Goal: Information Seeking & Learning: Learn about a topic

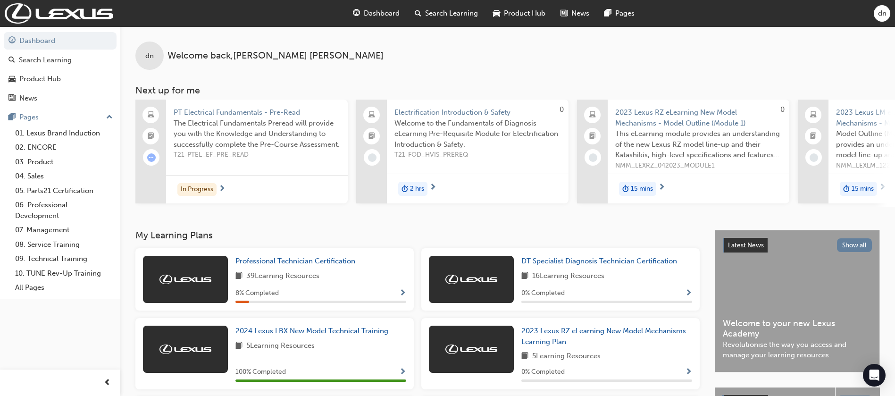
click at [327, 278] on div "39 Learning Resources" at bounding box center [320, 276] width 171 height 12
click at [330, 261] on span "Professional Technician Certification" at bounding box center [295, 261] width 120 height 8
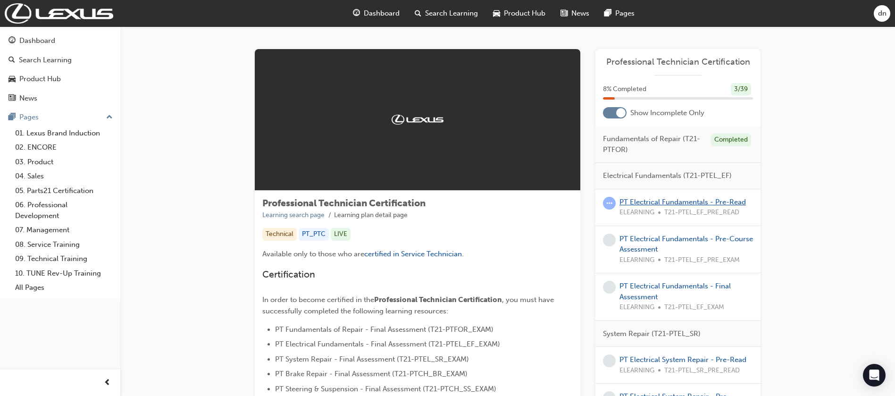
click at [698, 199] on link "PT Electrical Fundamentals - Pre-Read" at bounding box center [683, 202] width 126 height 8
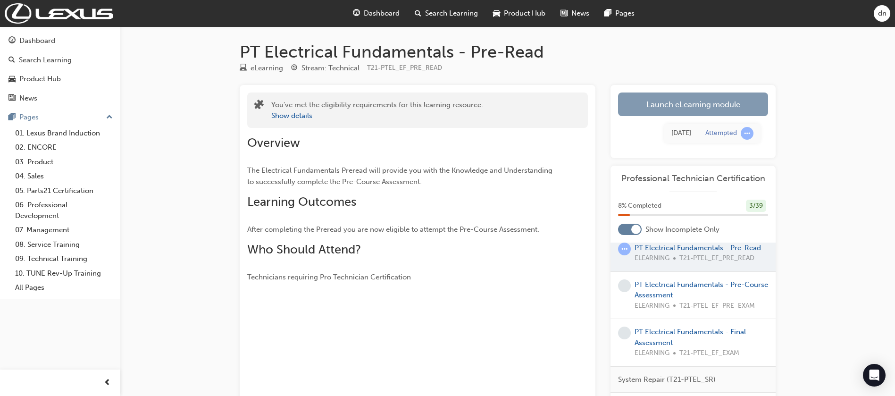
click at [706, 96] on link "Launch eLearning module" at bounding box center [693, 104] width 150 height 24
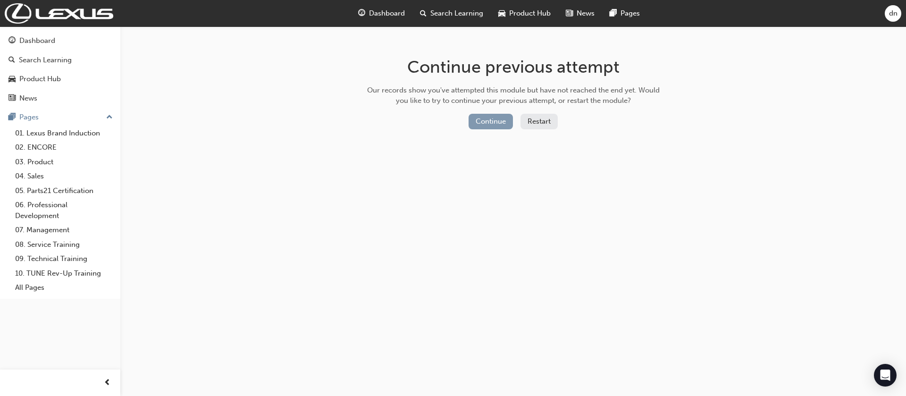
click at [495, 118] on button "Continue" at bounding box center [491, 122] width 44 height 16
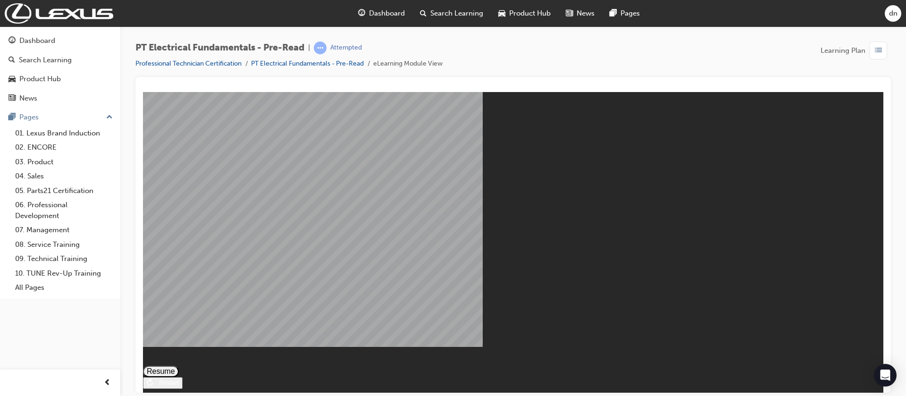
click at [179, 365] on button "Resume" at bounding box center [161, 370] width 36 height 11
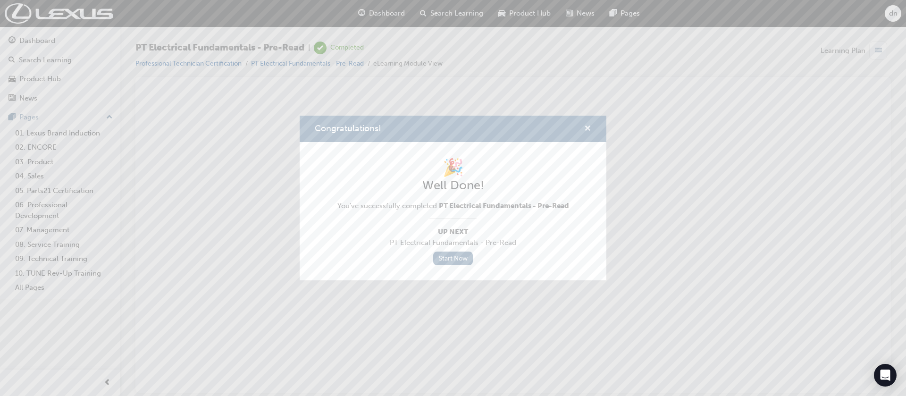
click at [590, 125] on span "cross-icon" at bounding box center [587, 129] width 7 height 8
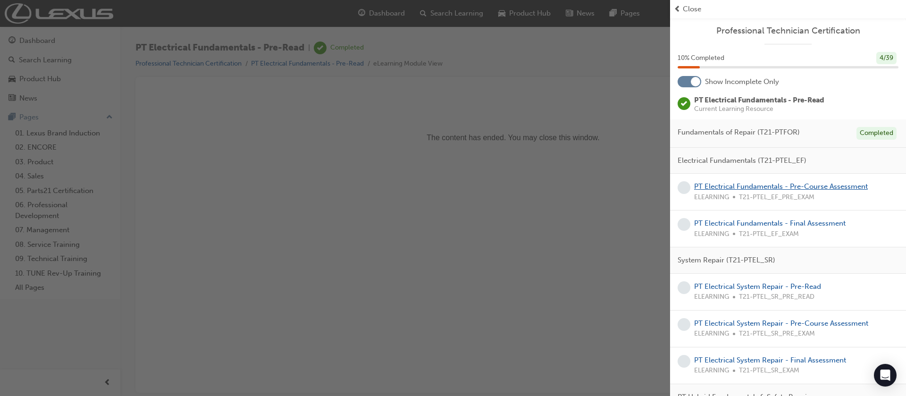
click at [758, 184] on link "PT Electrical Fundamentals - Pre-Course Assessment" at bounding box center [781, 186] width 174 height 8
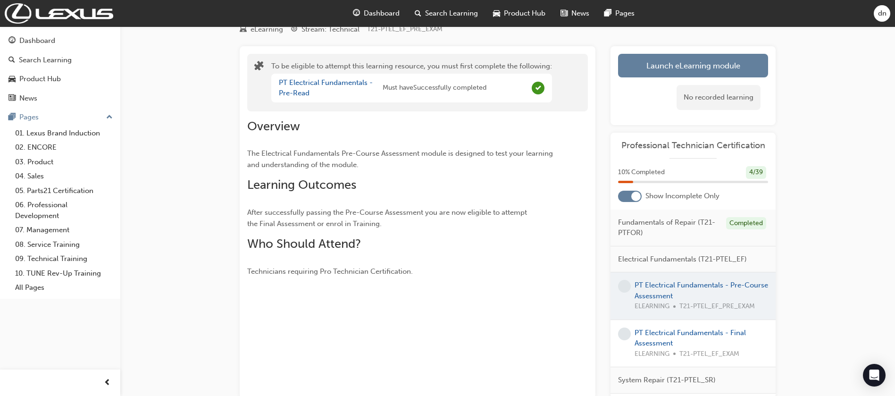
scroll to position [71, 0]
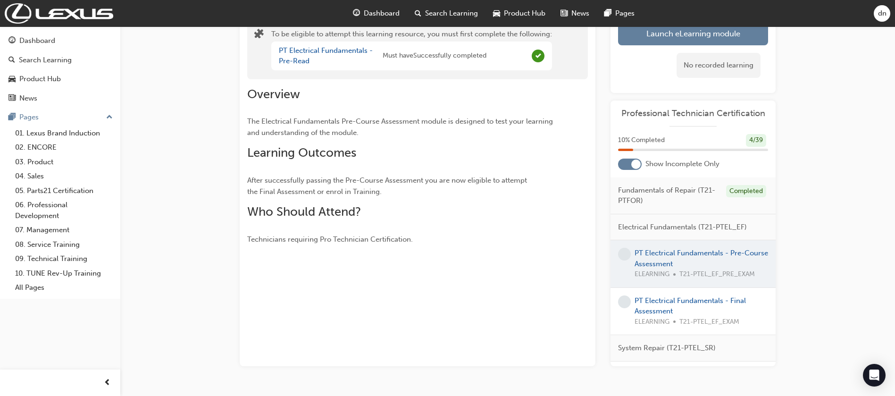
click at [687, 252] on div at bounding box center [693, 263] width 165 height 47
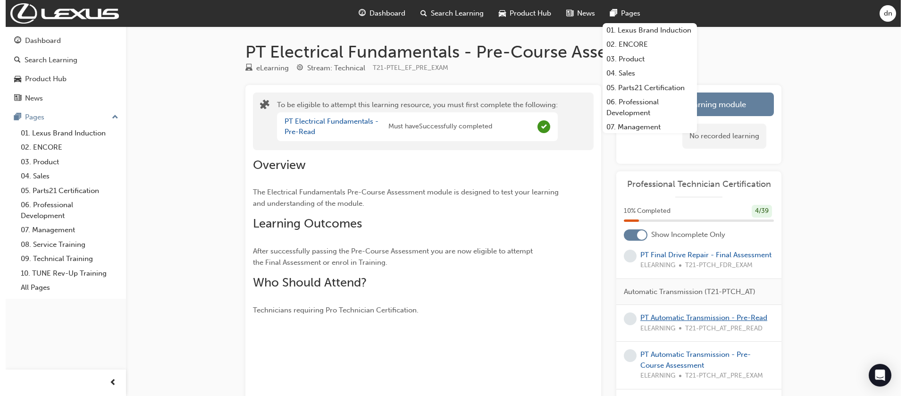
scroll to position [1850, 0]
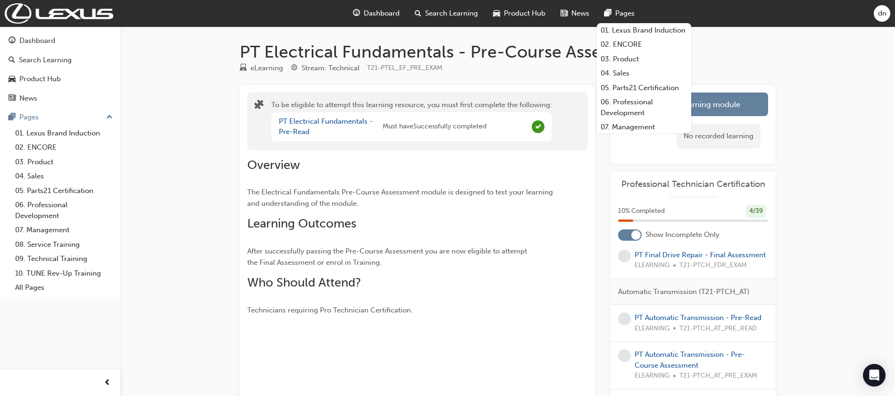
click at [705, 175] on link "PT Final Drive Repair - Pre-Read" at bounding box center [688, 170] width 106 height 8
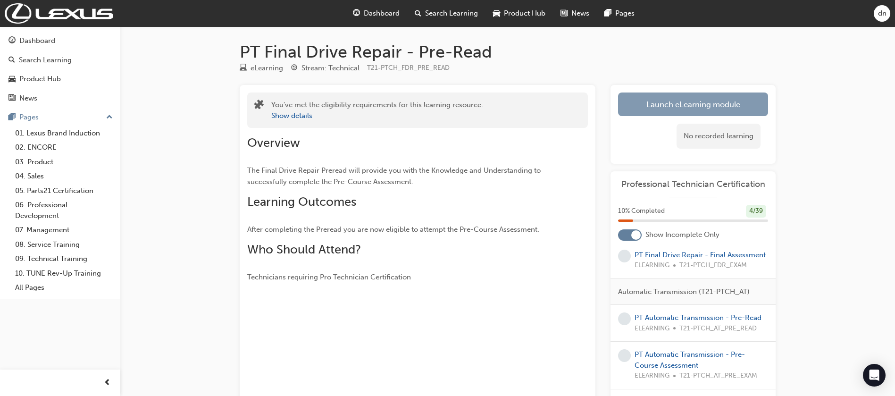
click at [738, 110] on link "Launch eLearning module" at bounding box center [693, 104] width 150 height 24
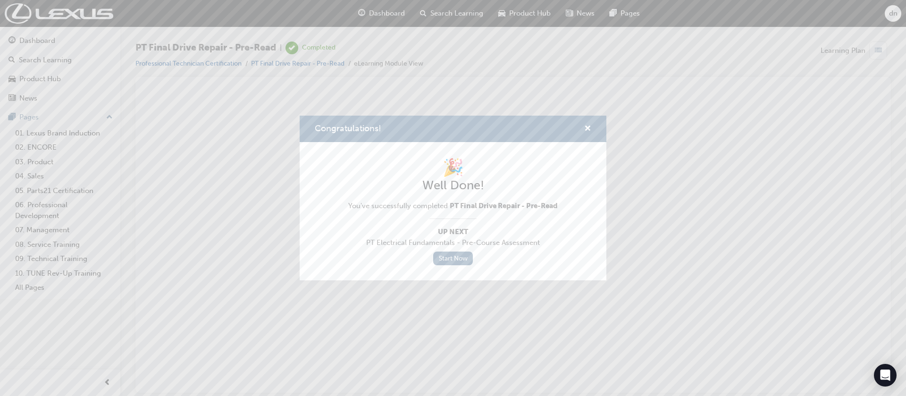
click at [448, 227] on span "Up Next" at bounding box center [453, 232] width 210 height 11
click at [456, 259] on link "Start Now" at bounding box center [453, 259] width 40 height 14
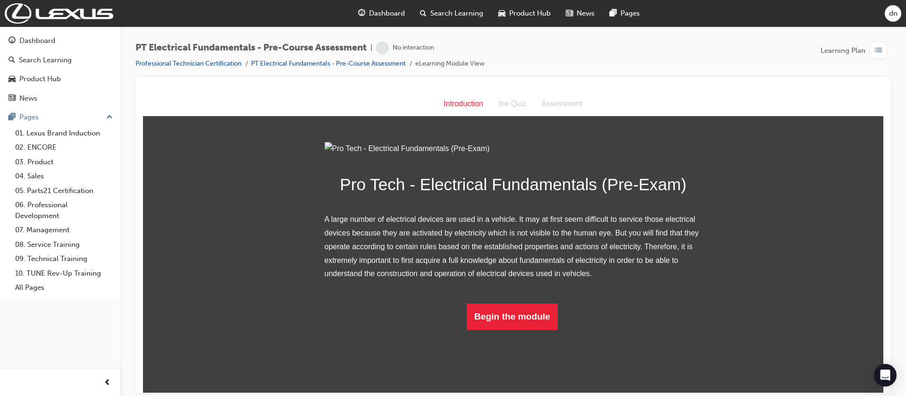
scroll to position [41, 0]
click at [520, 329] on button "Begin the module" at bounding box center [512, 316] width 91 height 26
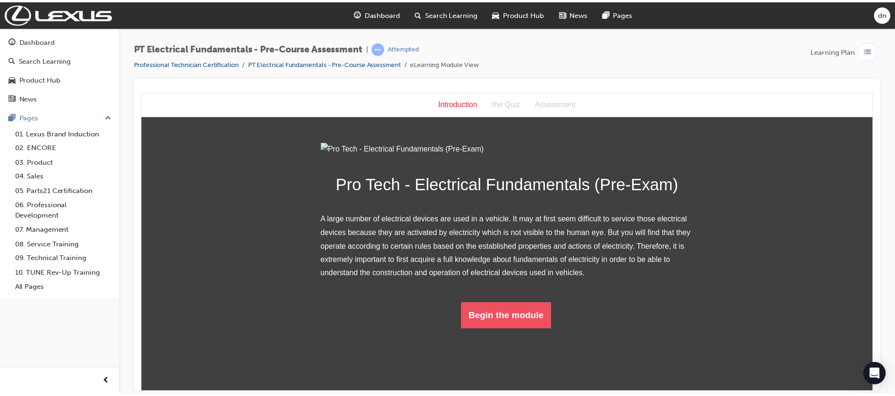
scroll to position [0, 0]
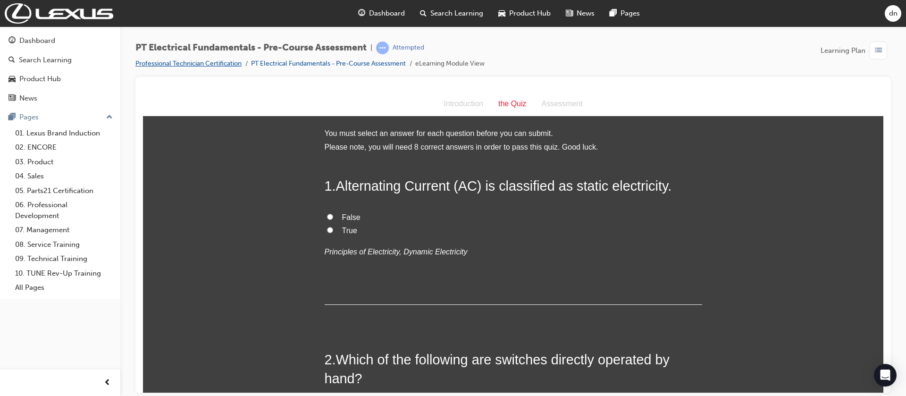
click at [203, 66] on link "Professional Technician Certification" at bounding box center [188, 63] width 106 height 8
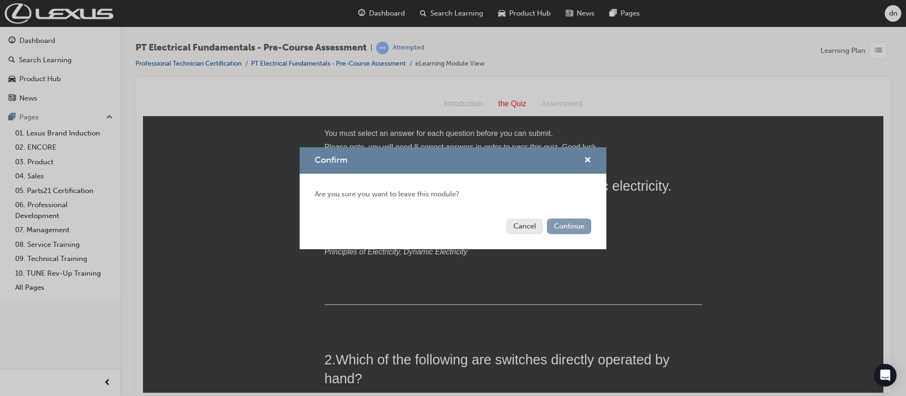
click at [559, 224] on button "Continue" at bounding box center [569, 226] width 44 height 16
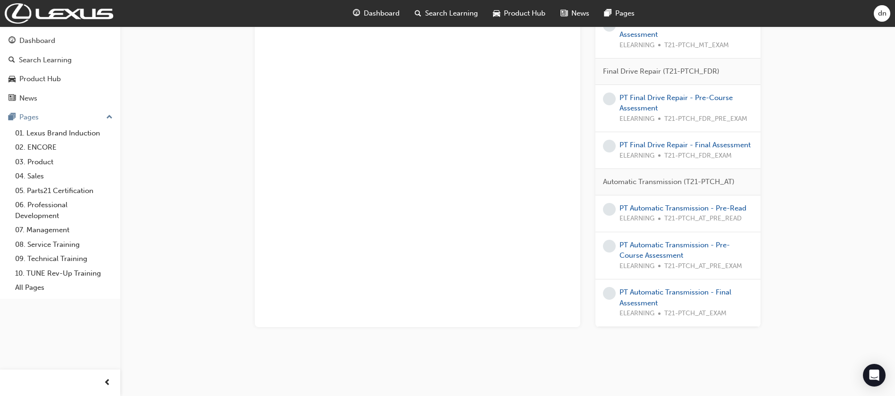
scroll to position [1703, 0]
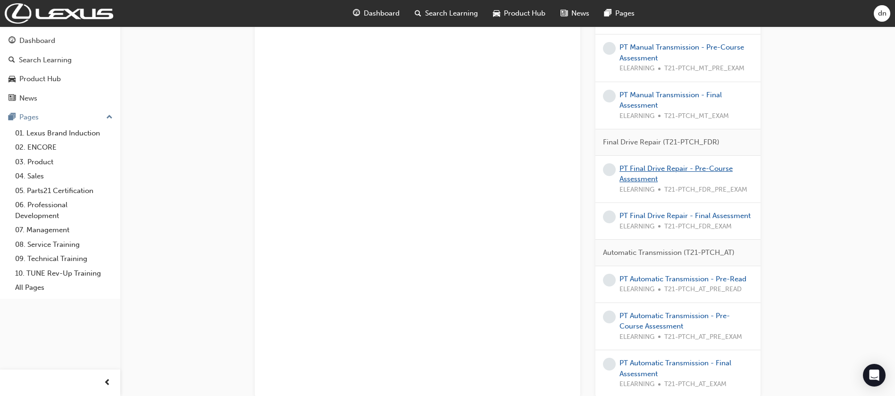
click at [690, 163] on div "PT Final Drive Repair - Pre-Course Assessment ELEARNING T21-PTCH_FDR_PRE_EXAM" at bounding box center [687, 179] width 134 height 32
click at [688, 168] on link "PT Final Drive Repair - Pre-Course Assessment" at bounding box center [676, 173] width 113 height 19
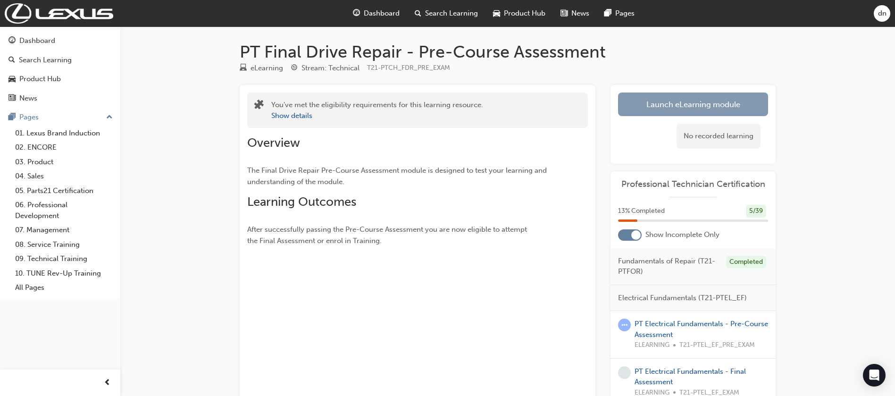
click at [691, 95] on link "Launch eLearning module" at bounding box center [693, 104] width 150 height 24
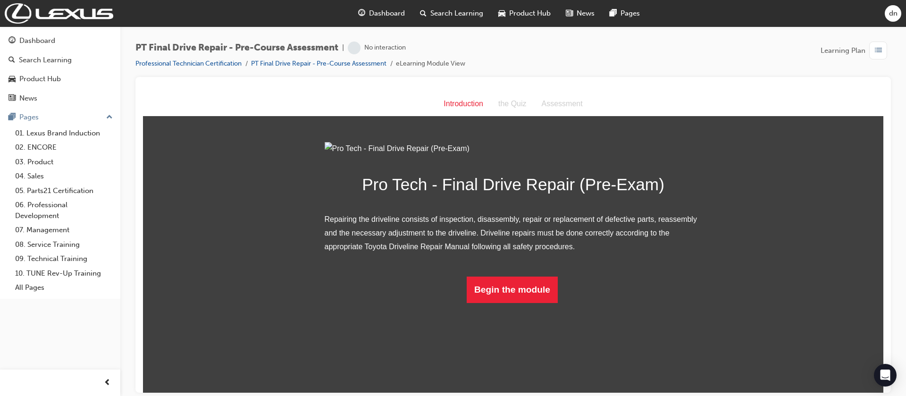
scroll to position [14, 0]
click at [500, 302] on button "Begin the module" at bounding box center [512, 289] width 91 height 26
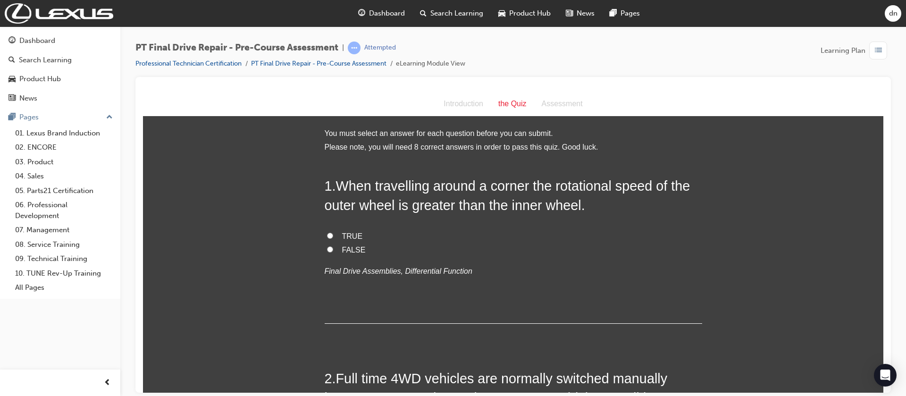
click at [327, 250] on input "FALSE" at bounding box center [330, 249] width 6 height 6
radio input "true"
click at [327, 237] on input "TRUE" at bounding box center [330, 235] width 6 height 6
radio input "true"
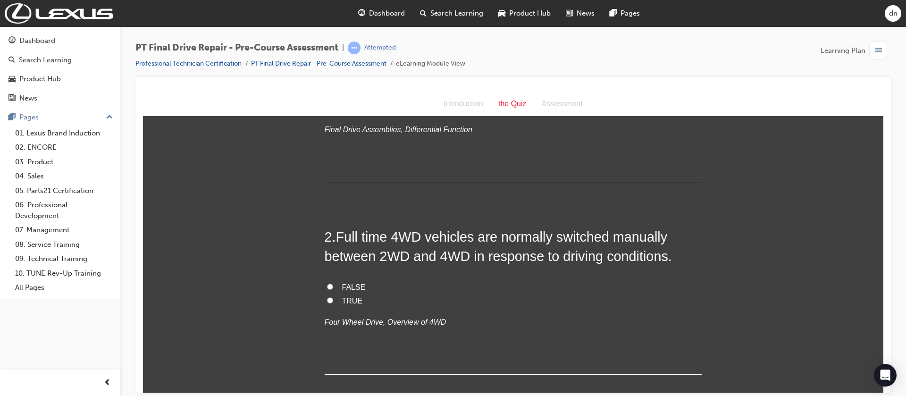
click at [327, 301] on input "TRUE" at bounding box center [330, 300] width 6 height 6
radio input "true"
click at [327, 285] on input "FALSE" at bounding box center [330, 286] width 6 height 6
radio input "true"
click at [325, 303] on label "TRUE" at bounding box center [514, 301] width 378 height 14
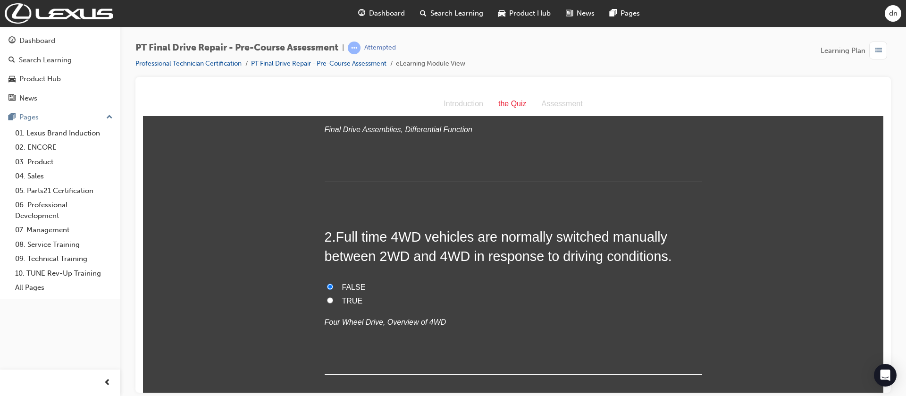
click at [327, 303] on input "TRUE" at bounding box center [330, 300] width 6 height 6
radio input "true"
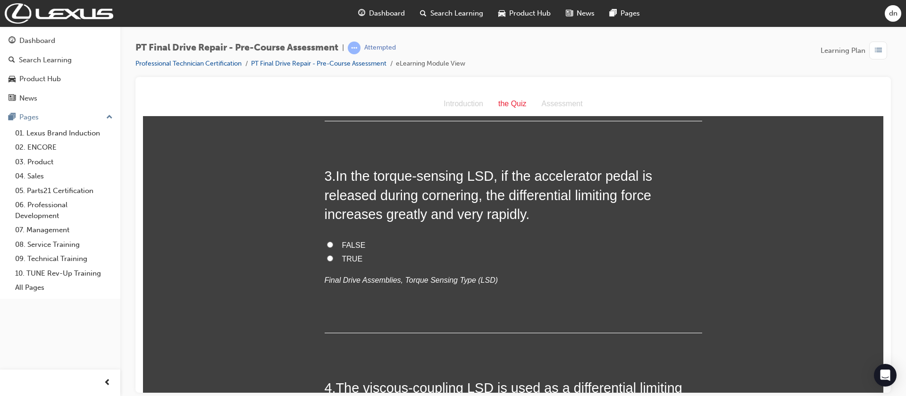
scroll to position [425, 0]
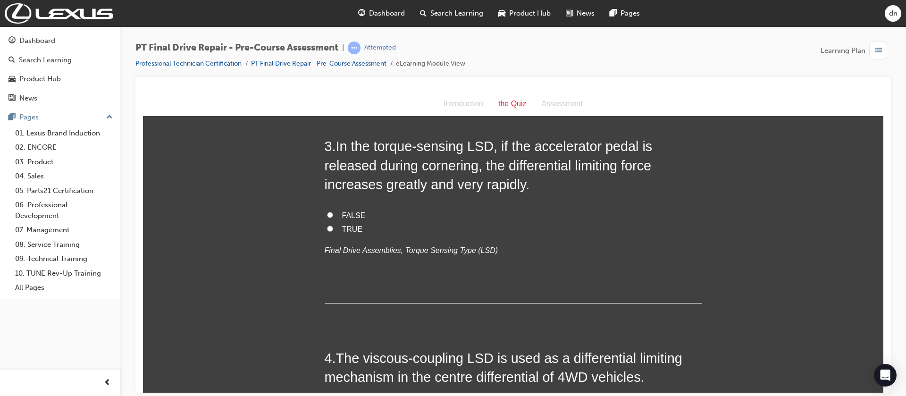
click at [327, 216] on input "FALSE" at bounding box center [330, 214] width 6 height 6
radio input "true"
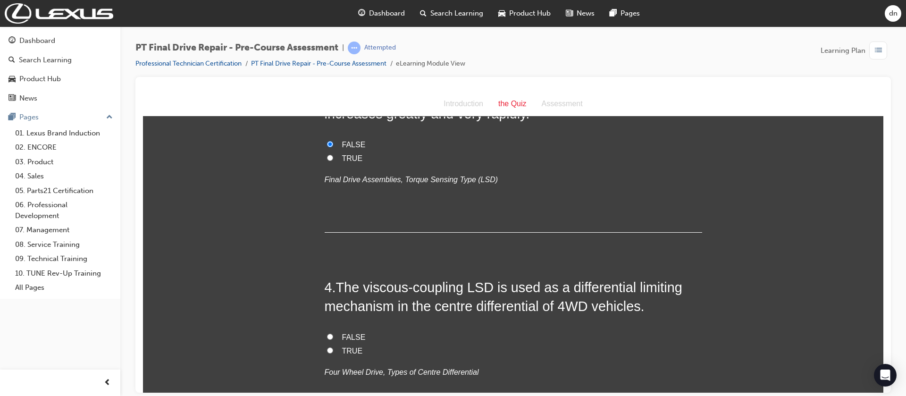
scroll to position [566, 0]
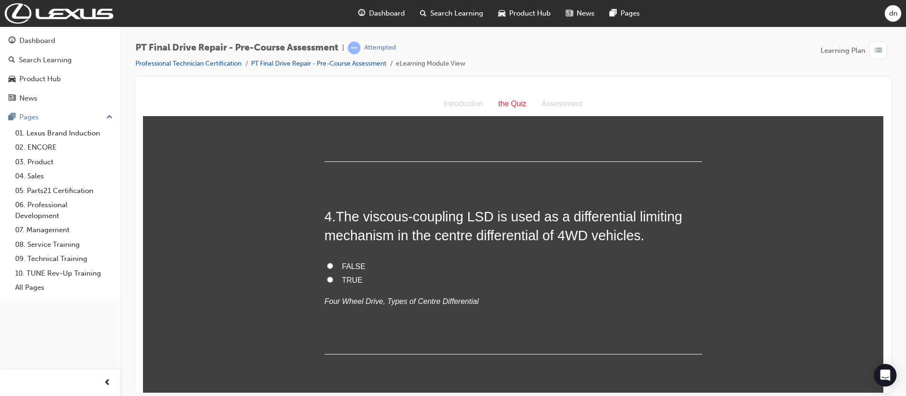
click at [325, 267] on label "FALSE" at bounding box center [514, 267] width 378 height 14
click at [327, 267] on input "FALSE" at bounding box center [330, 265] width 6 height 6
radio input "true"
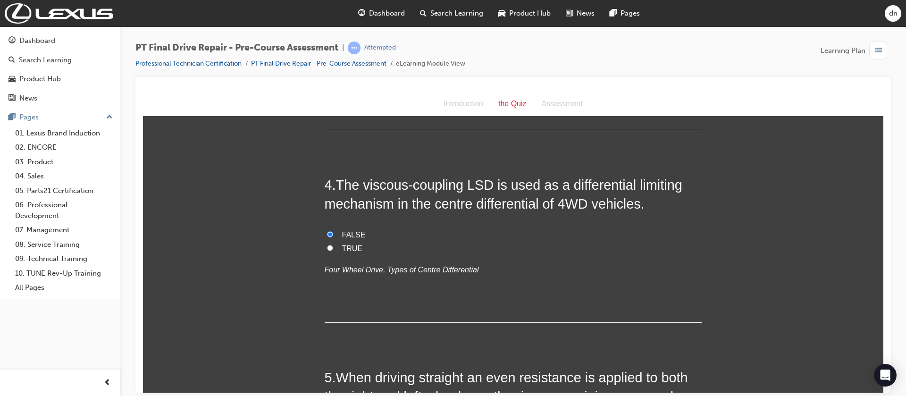
scroll to position [779, 0]
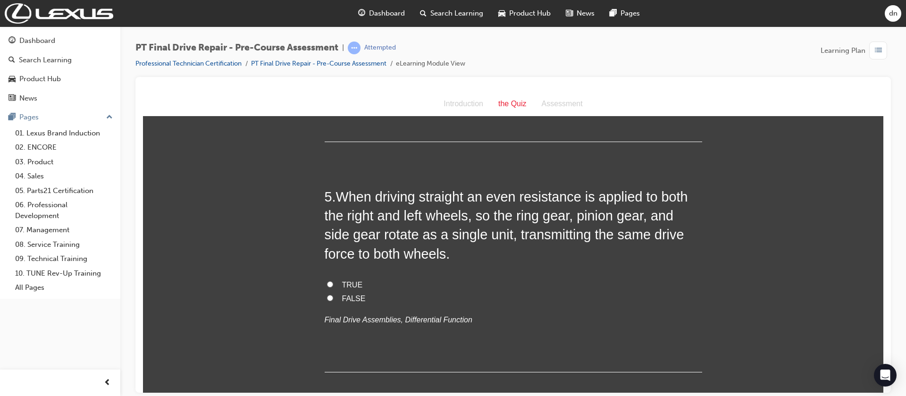
click at [327, 284] on input "TRUE" at bounding box center [330, 284] width 6 height 6
radio input "true"
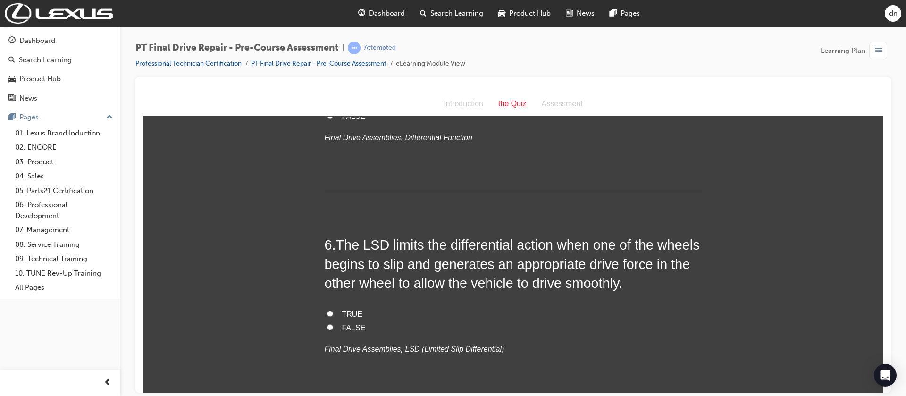
scroll to position [991, 0]
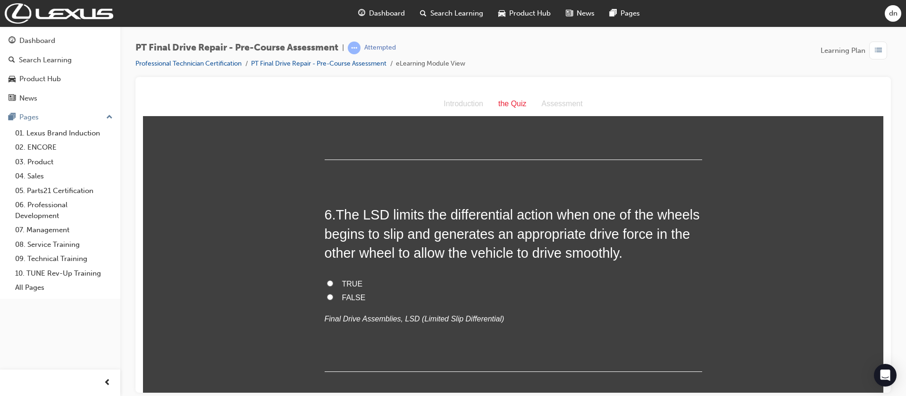
click at [327, 281] on input "TRUE" at bounding box center [330, 283] width 6 height 6
radio input "true"
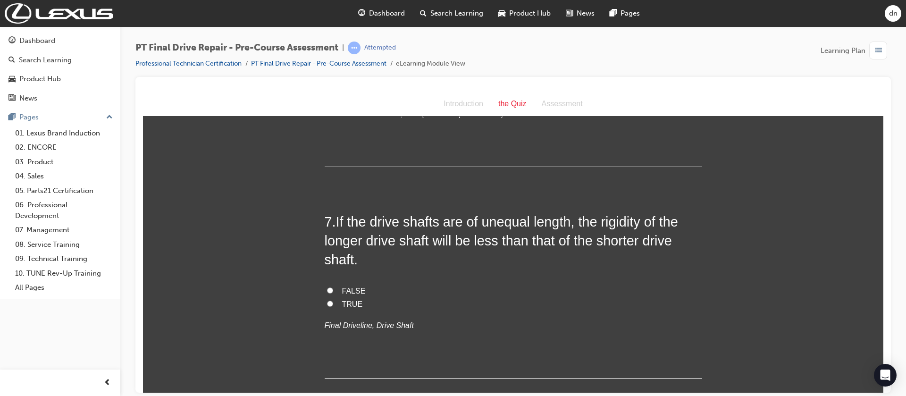
scroll to position [1203, 0]
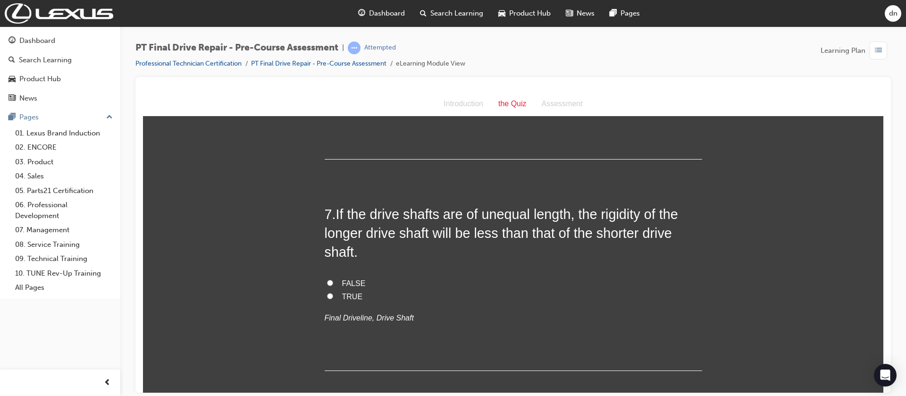
click at [327, 297] on input "TRUE" at bounding box center [330, 296] width 6 height 6
radio input "true"
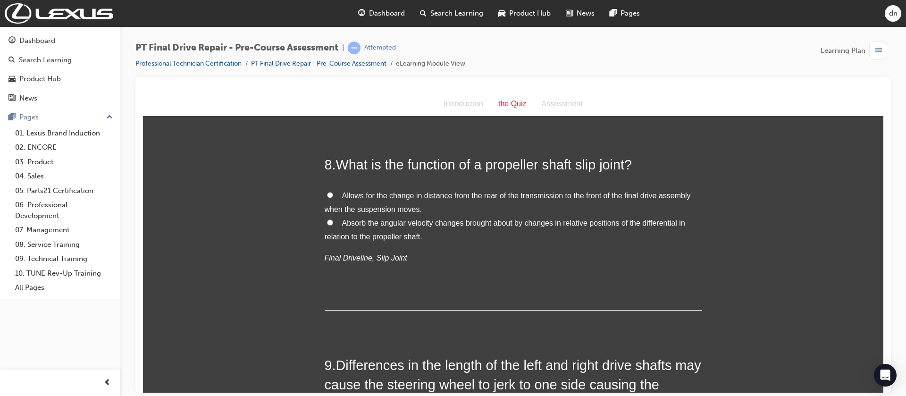
scroll to position [1486, 0]
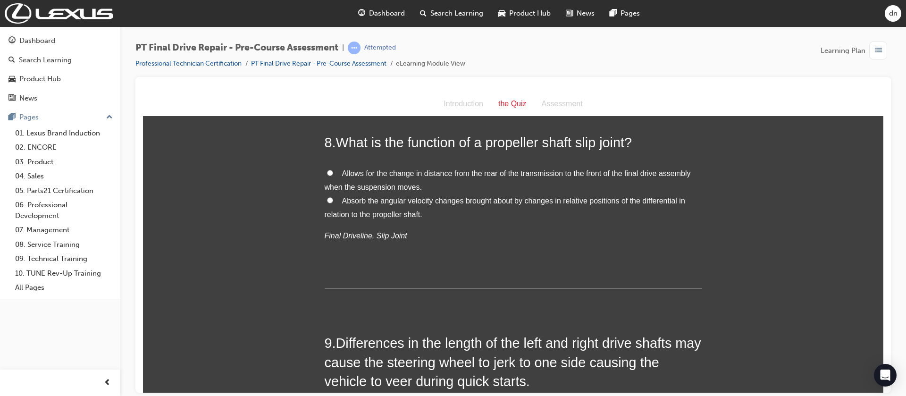
click at [404, 176] on span "Allows for the change in distance from the rear of the transmission to the fron…" at bounding box center [508, 180] width 366 height 22
click at [333, 176] on input "Allows for the change in distance from the rear of the transmission to the fron…" at bounding box center [330, 172] width 6 height 6
radio input "true"
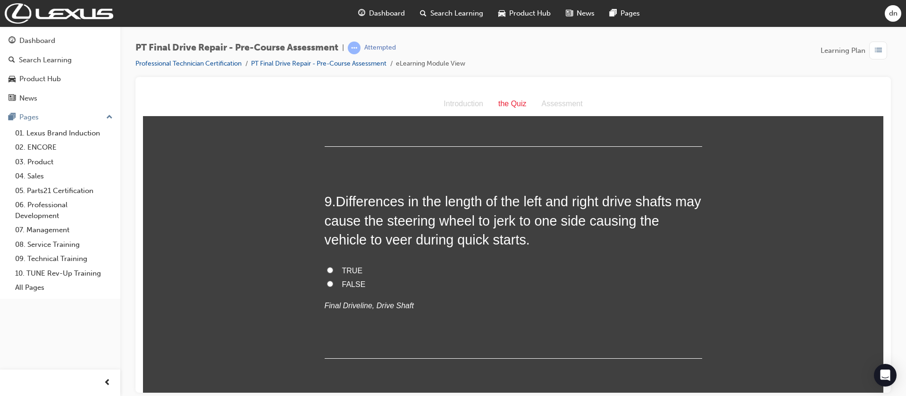
scroll to position [1699, 0]
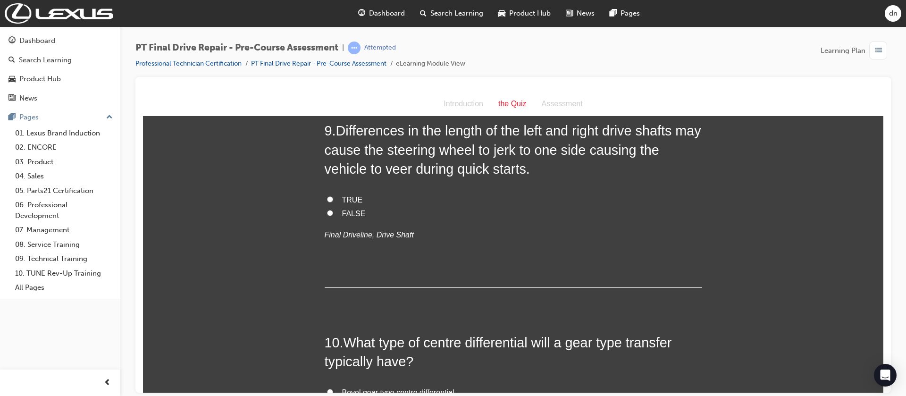
click at [325, 195] on label "TRUE" at bounding box center [514, 200] width 378 height 14
click at [327, 196] on input "TRUE" at bounding box center [330, 199] width 6 height 6
radio input "true"
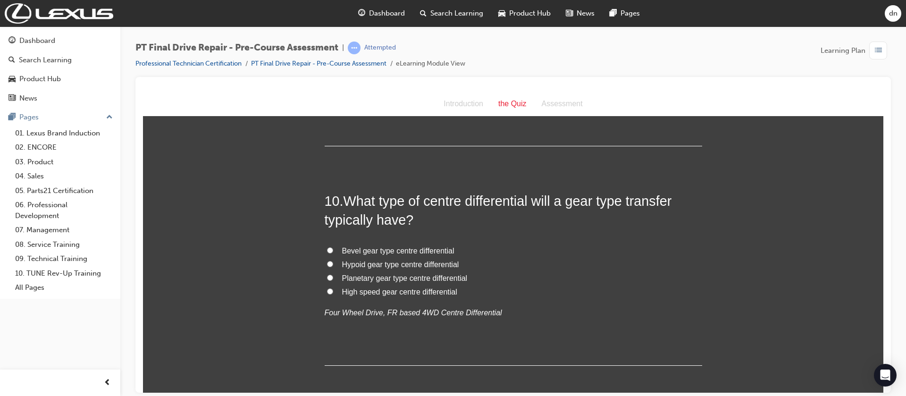
scroll to position [1885, 0]
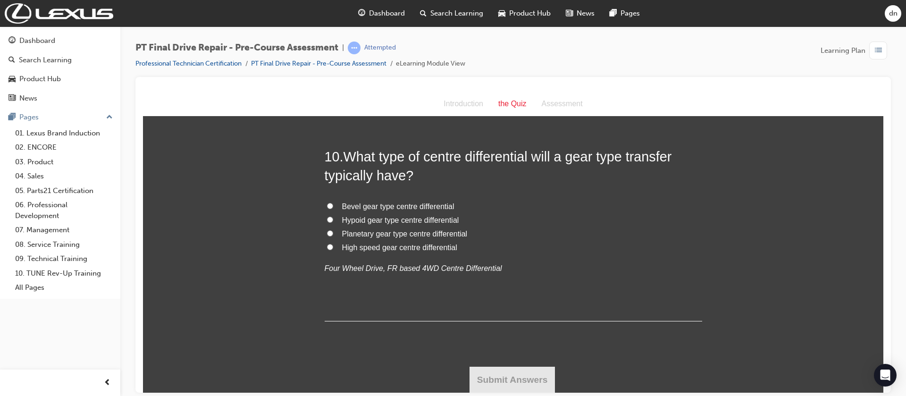
click at [346, 205] on span "Bevel gear type centre differential" at bounding box center [398, 206] width 112 height 8
click at [333, 205] on input "Bevel gear type centre differential" at bounding box center [330, 205] width 6 height 6
radio input "true"
click at [513, 375] on button "Submit Answers" at bounding box center [513, 379] width 86 height 26
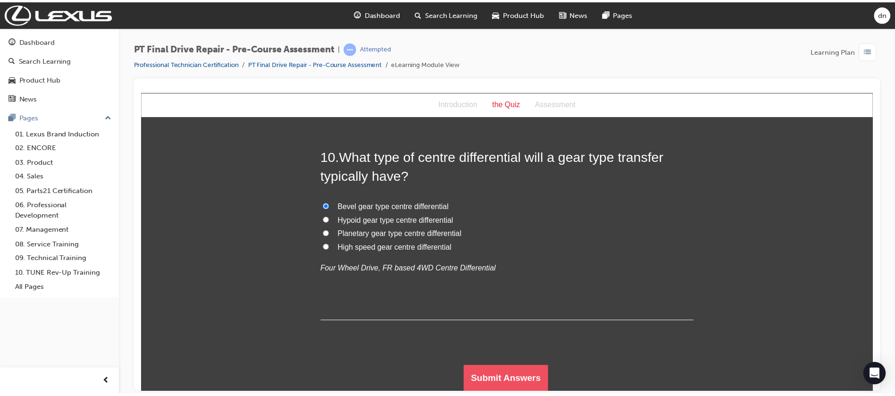
scroll to position [0, 0]
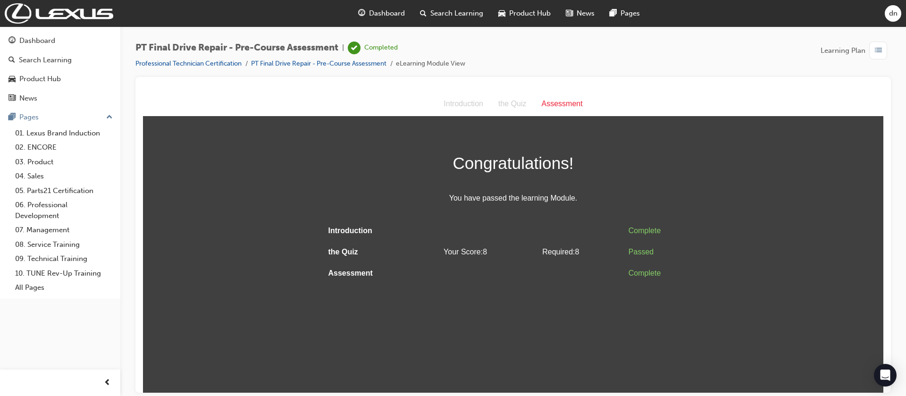
click at [715, 178] on div "Congratulations! You have passed the learning Module. Introduction Complete the…" at bounding box center [513, 216] width 740 height 134
click at [545, 344] on html "Assessment Introduction the Quiz Assessment Congratulations! You have passed th…" at bounding box center [513, 242] width 740 height 301
click at [484, 328] on html "Assessment Introduction the Quiz Assessment Congratulations! You have passed th…" at bounding box center [513, 242] width 740 height 301
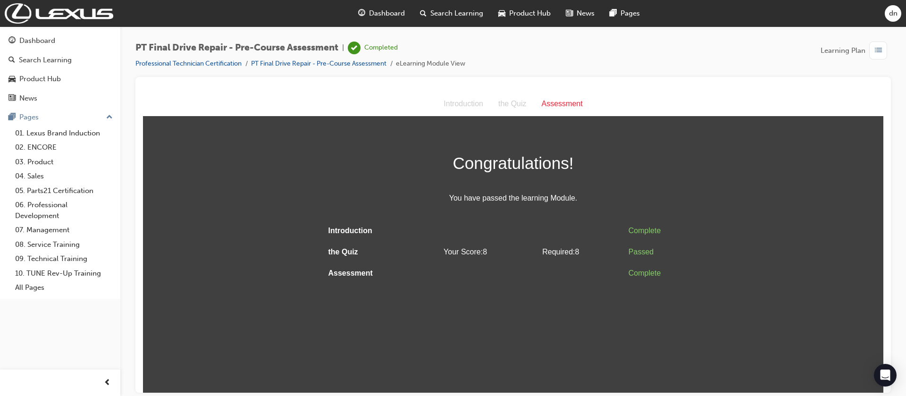
click at [487, 327] on html "Assessment Introduction the Quiz Assessment Congratulations! You have passed th…" at bounding box center [513, 242] width 740 height 301
click at [843, 106] on div "Introduction the Quiz Assessment" at bounding box center [513, 104] width 740 height 25
click at [708, 94] on div "Introduction the Quiz Assessment" at bounding box center [513, 104] width 740 height 25
click at [386, 355] on html "Assessment Introduction the Quiz Assessment Congratulations! You have passed th…" at bounding box center [513, 242] width 740 height 301
click at [317, 62] on link "PT Final Drive Repair - Pre-Course Assessment" at bounding box center [318, 63] width 135 height 8
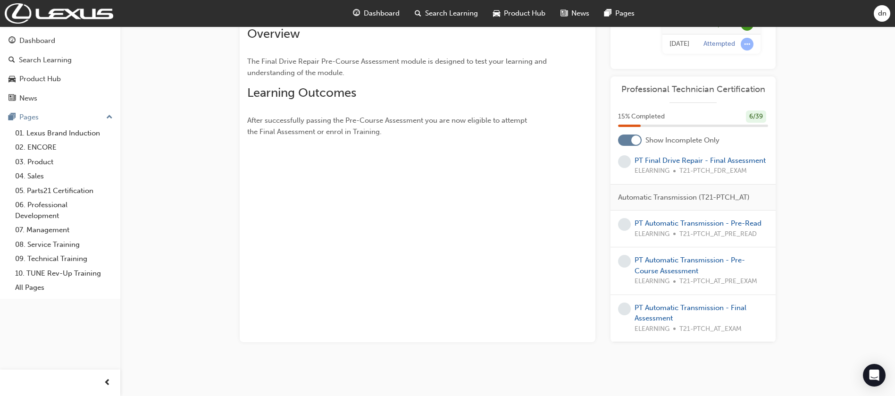
scroll to position [1816, 0]
click at [663, 165] on link "PT Final Drive Repair - Final Assessment" at bounding box center [700, 160] width 131 height 8
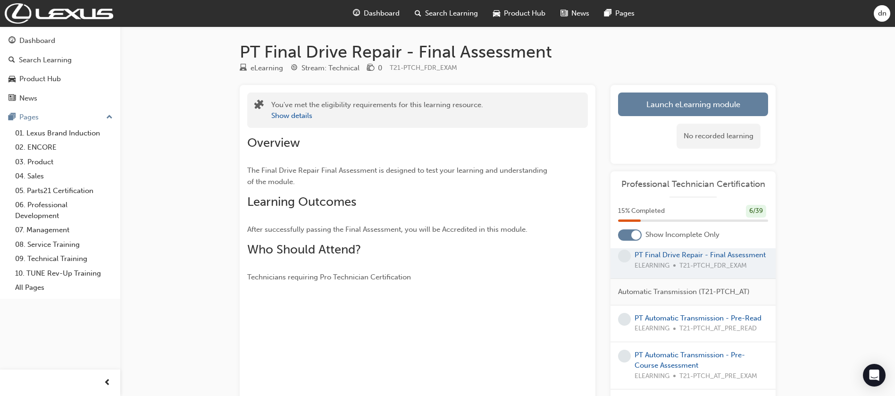
click at [531, 240] on div "Overview The Final Drive Repair Final Assessment is designed to test your learn…" at bounding box center [400, 208] width 307 height 147
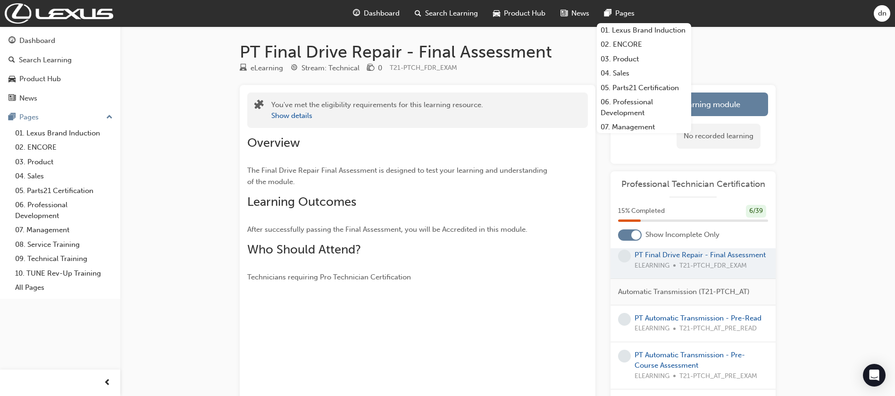
click at [886, 14] on span "dn" at bounding box center [882, 13] width 8 height 11
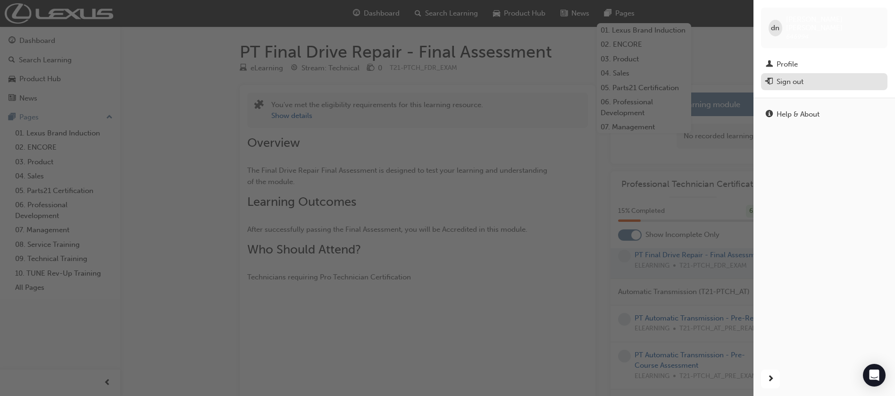
click at [797, 73] on button "Sign out" at bounding box center [824, 81] width 126 height 17
